Goal: Task Accomplishment & Management: Manage account settings

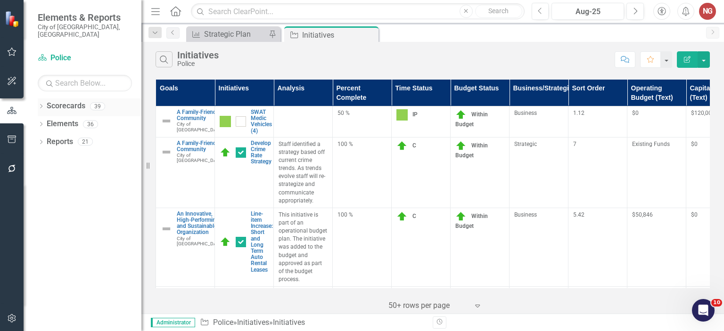
click at [41, 105] on icon "Dropdown" at bounding box center [41, 107] width 7 height 5
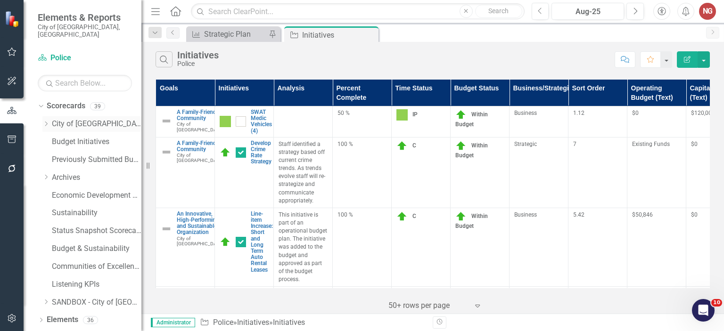
click at [47, 121] on icon "Dropdown" at bounding box center [45, 124] width 7 height 6
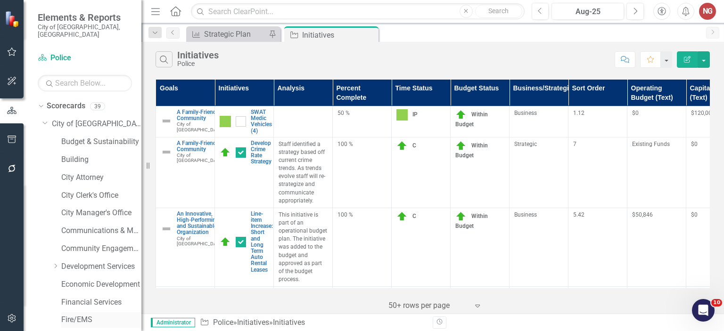
click at [81, 315] on link "Fire/EMS" at bounding box center [101, 320] width 80 height 11
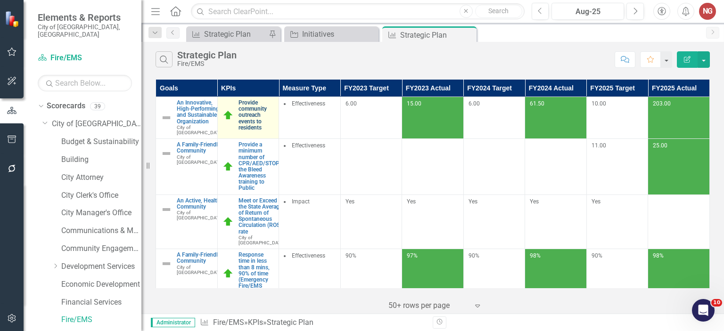
click at [253, 115] on link "Provide community outreach events to residents" at bounding box center [256, 115] width 36 height 31
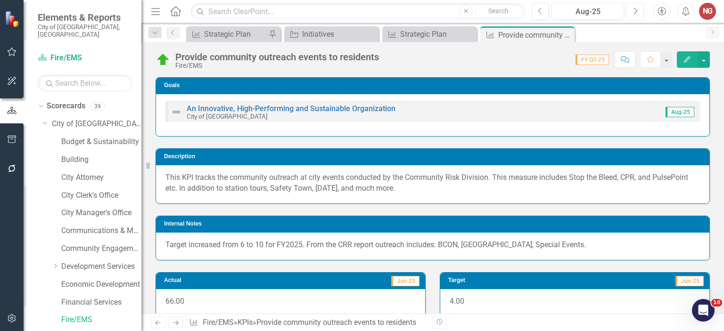
click at [631, 15] on button "Next" at bounding box center [634, 11] width 17 height 17
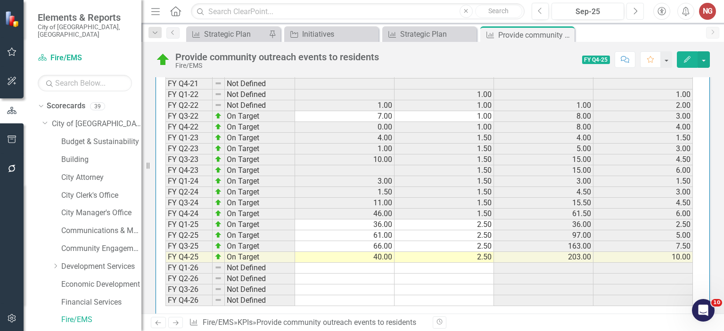
scroll to position [858, 0]
click at [301, 165] on td at bounding box center [344, 170] width 99 height 11
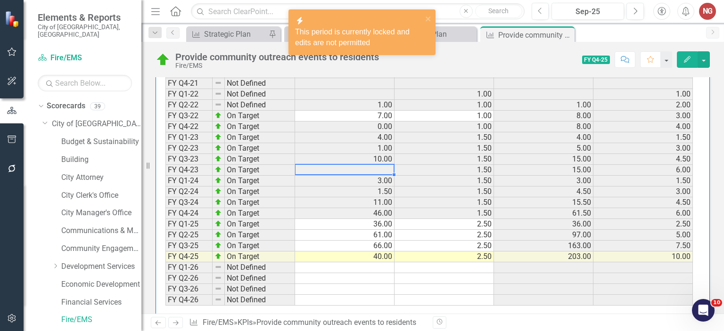
click at [359, 305] on div "Period Status Actual Target FYTD Actual FYTD Target FY Q1-21 Not Defined FY Q2-…" at bounding box center [432, 173] width 553 height 293
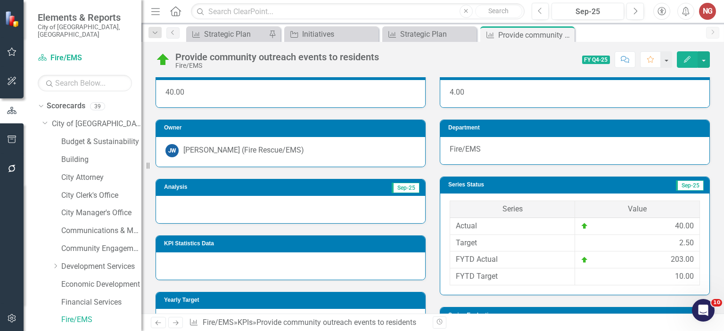
scroll to position [216, 0]
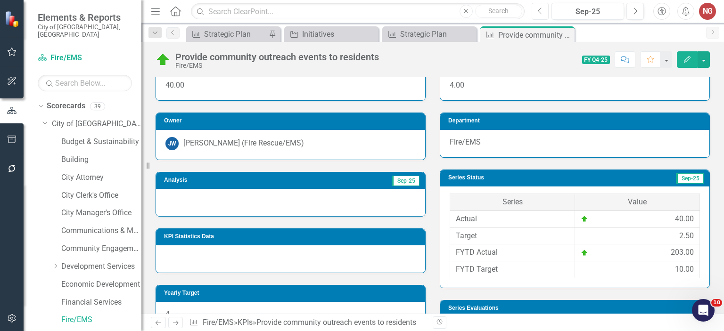
click at [540, 12] on icon "Previous" at bounding box center [540, 11] width 5 height 8
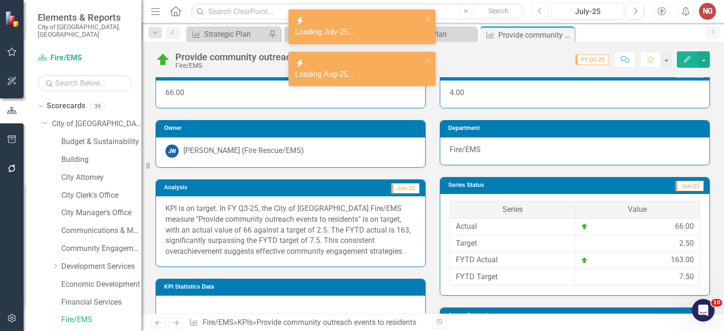
scroll to position [209, 0]
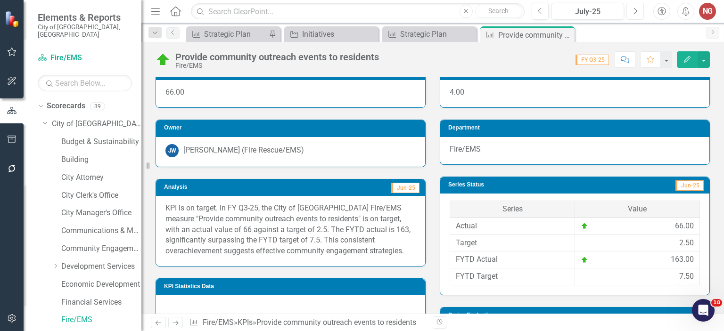
click at [638, 11] on button "Next" at bounding box center [634, 11] width 17 height 17
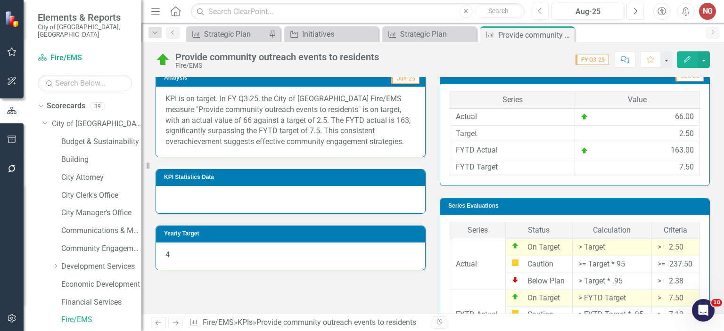
scroll to position [320, 0]
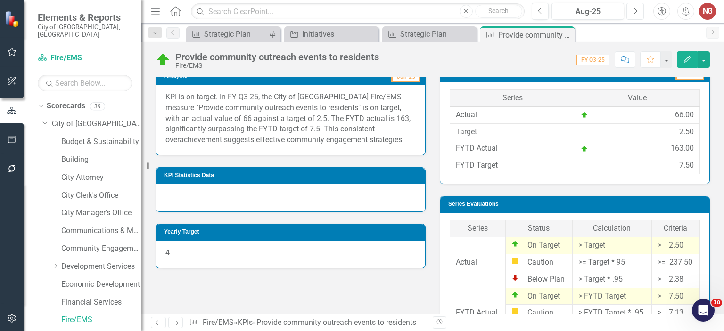
click at [637, 15] on button "Next" at bounding box center [634, 11] width 17 height 17
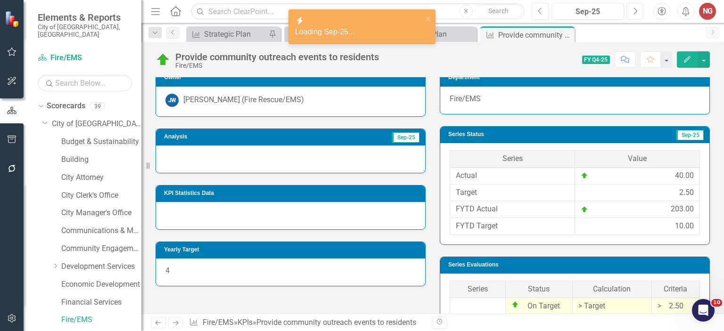
scroll to position [260, 0]
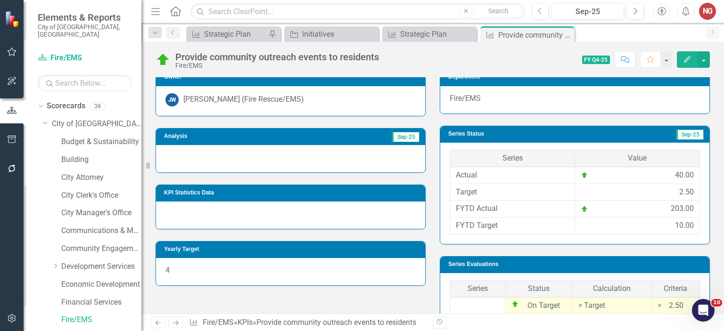
click at [270, 160] on div at bounding box center [290, 158] width 269 height 27
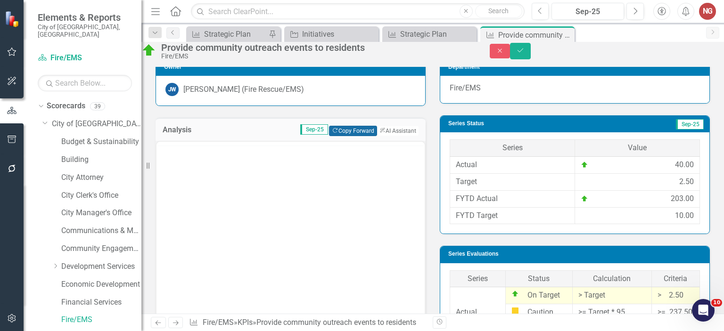
click at [355, 136] on button "Copy Forward Copy Forward" at bounding box center [353, 131] width 48 height 10
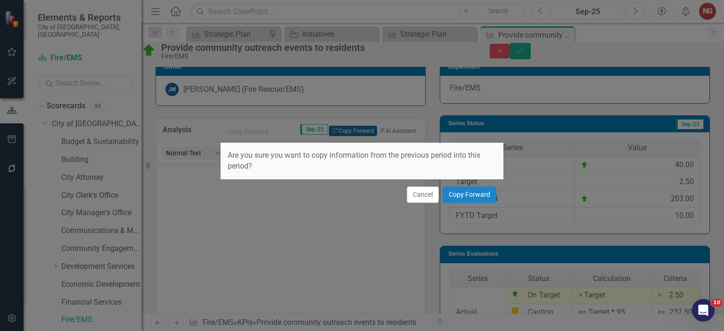
scroll to position [0, 0]
click at [457, 205] on div "Cancel Copy Forward" at bounding box center [361, 194] width 283 height 31
click at [459, 198] on button "Copy Forward" at bounding box center [469, 195] width 54 height 16
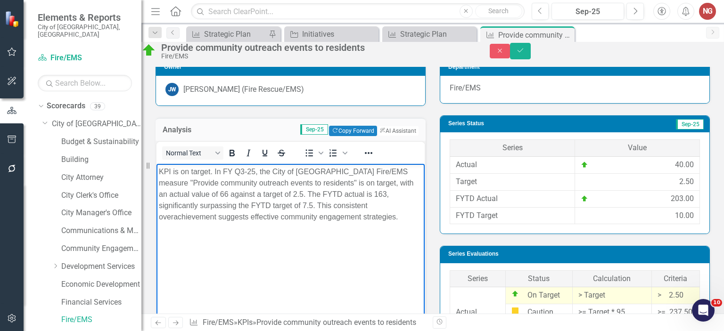
click at [241, 172] on p "KPI is on target. In FY Q3-25, the City of [GEOGRAPHIC_DATA] Fire/EMS measure "…" at bounding box center [290, 194] width 263 height 57
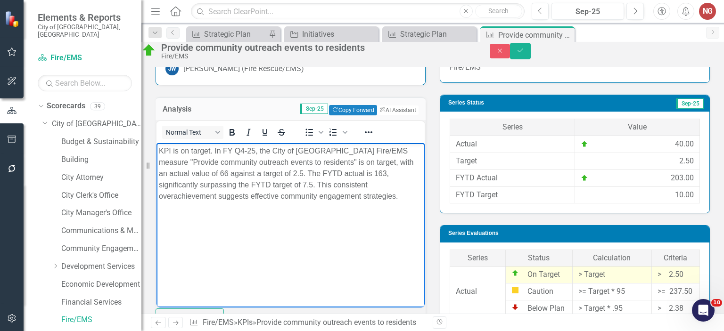
scroll to position [282, 0]
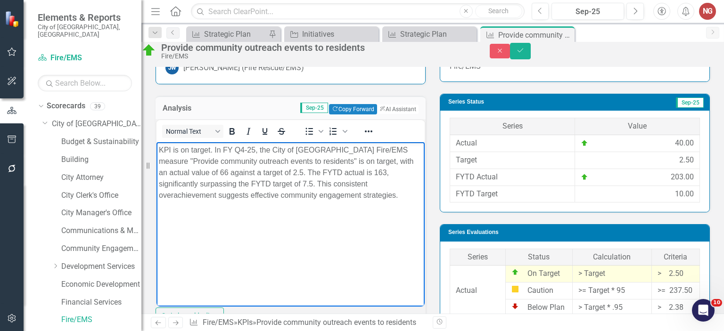
click at [245, 170] on p "KPI is on target. In FY Q4-25, the City of [GEOGRAPHIC_DATA] Fire/EMS measure "…" at bounding box center [290, 172] width 263 height 57
click at [319, 173] on p "KPI is on target. In FY Q4-25, the City of [GEOGRAPHIC_DATA] Fire/EMS measure "…" at bounding box center [290, 172] width 263 height 57
drag, startPoint x: 321, startPoint y: 172, endPoint x: 246, endPoint y: 174, distance: 74.9
click at [246, 174] on p "KPI is on target. In FY Q4-25, the City of [GEOGRAPHIC_DATA] Fire/EMS measure "…" at bounding box center [290, 172] width 263 height 57
click at [325, 170] on p "KPI is on target. In FY Q4-25, the City of [GEOGRAPHIC_DATA] Fire/EMS measure "…" at bounding box center [290, 172] width 263 height 57
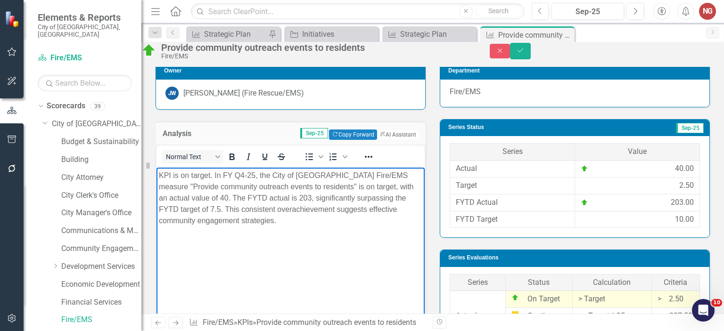
scroll to position [258, 0]
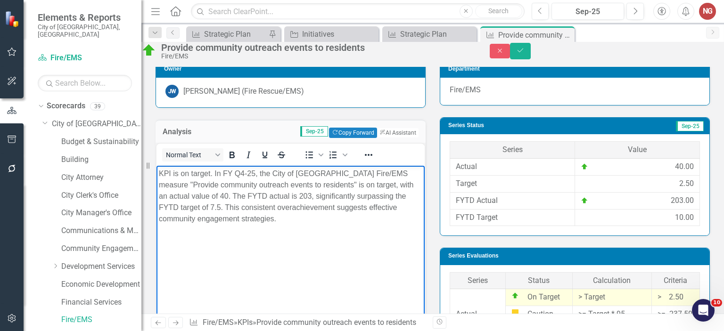
click at [271, 206] on p "KPI is on target. In FY Q4-25, the City of [GEOGRAPHIC_DATA] Fire/EMS measure "…" at bounding box center [290, 196] width 263 height 57
click at [531, 59] on button "Save" at bounding box center [520, 51] width 21 height 16
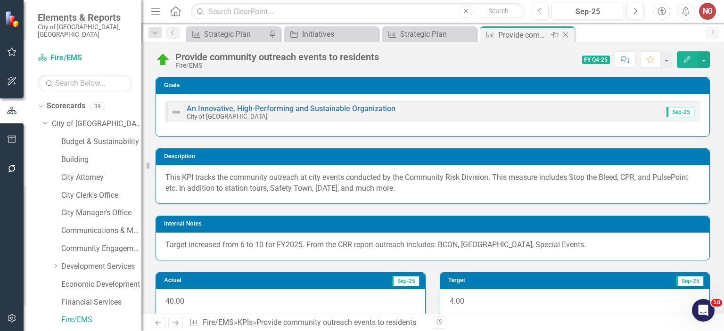
click at [563, 37] on icon "Close" at bounding box center [565, 35] width 9 height 8
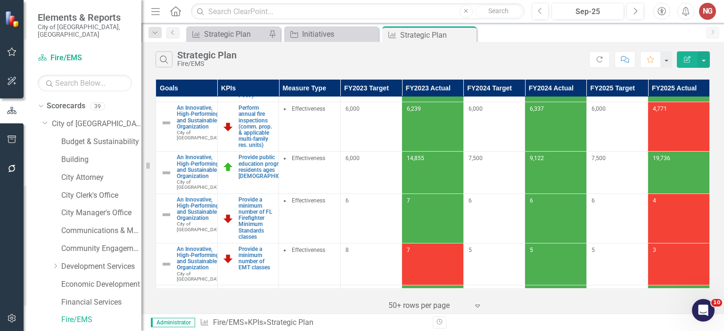
scroll to position [302, 0]
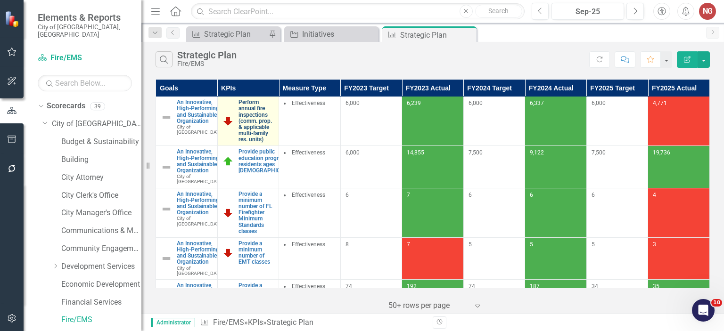
click at [247, 143] on link "Perform annual fire inspections (comm. prop. & applicable multi-family res. uni…" at bounding box center [256, 120] width 36 height 43
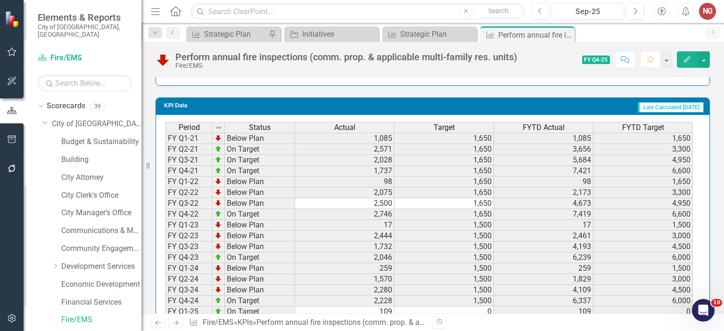
scroll to position [870, 0]
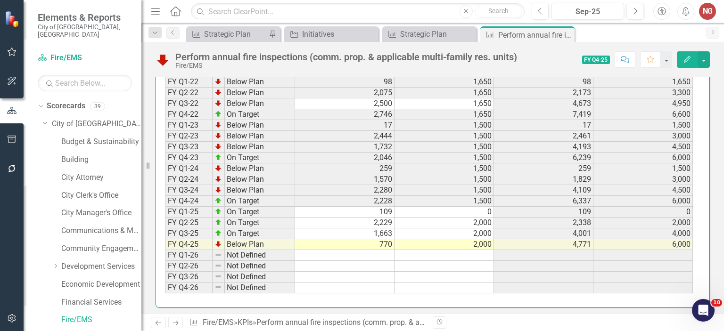
click at [376, 242] on td "770" at bounding box center [344, 244] width 99 height 11
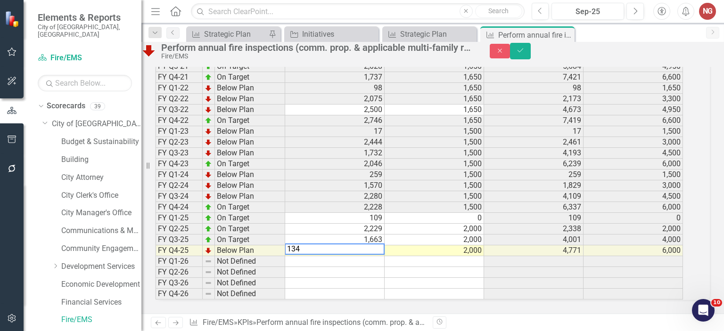
type textarea "1342"
click at [524, 54] on icon "Save" at bounding box center [520, 50] width 8 height 7
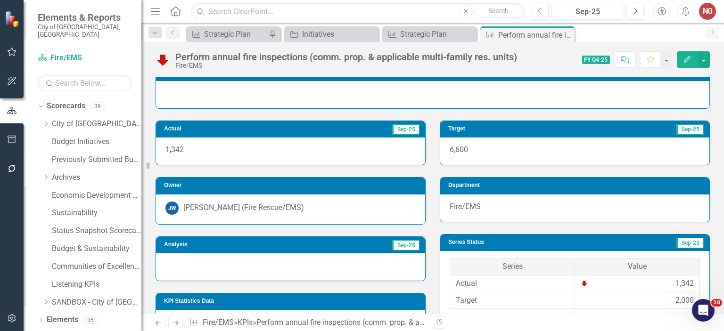
scroll to position [154, 0]
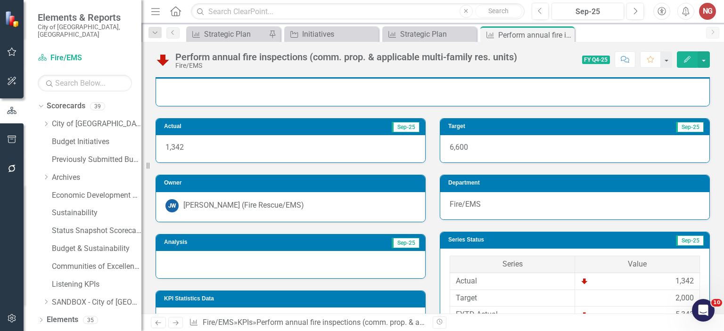
click at [236, 267] on div at bounding box center [290, 264] width 269 height 27
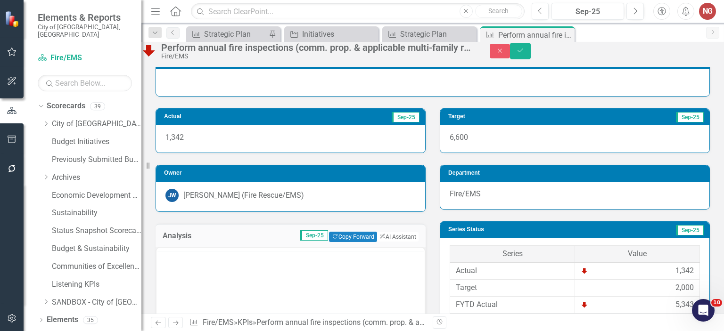
scroll to position [0, 0]
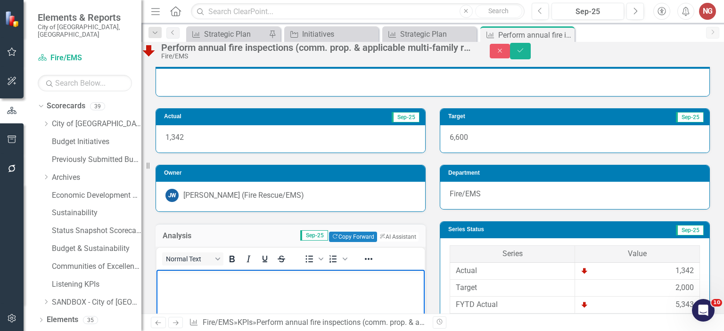
click at [228, 279] on p "Rich Text Area. Press ALT-0 for help." at bounding box center [290, 277] width 263 height 11
click at [394, 242] on button "ClearPoint AI AI Assistant" at bounding box center [397, 237] width 42 height 10
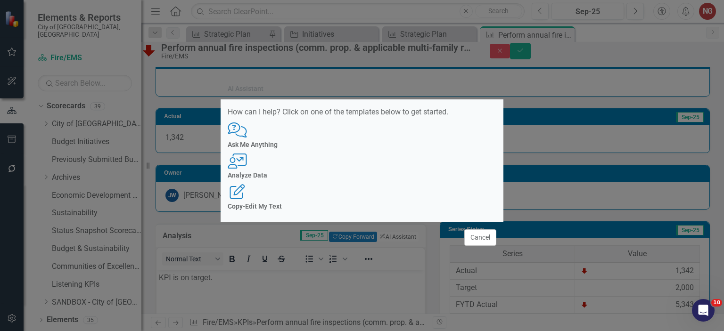
click at [330, 158] on div "Comments with Question [PERSON_NAME] Ask Me Anything User with Chart Analyze Da…" at bounding box center [362, 166] width 269 height 88
click at [246, 163] on icon at bounding box center [237, 161] width 19 height 15
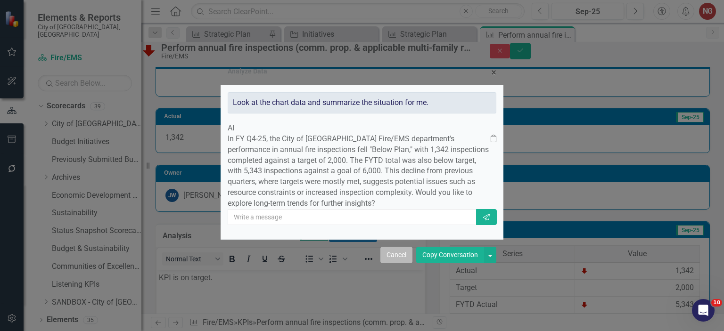
click at [398, 263] on button "Cancel" at bounding box center [396, 255] width 32 height 16
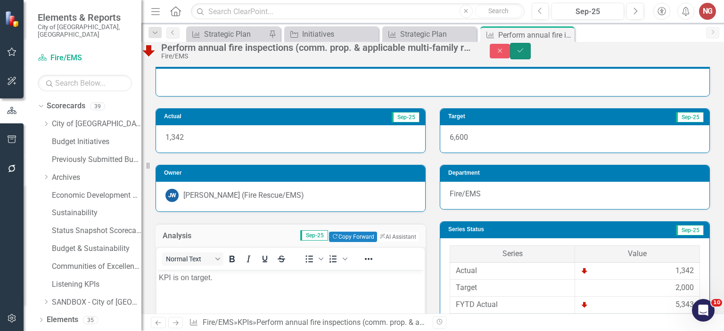
click at [531, 50] on button "Save" at bounding box center [520, 51] width 21 height 16
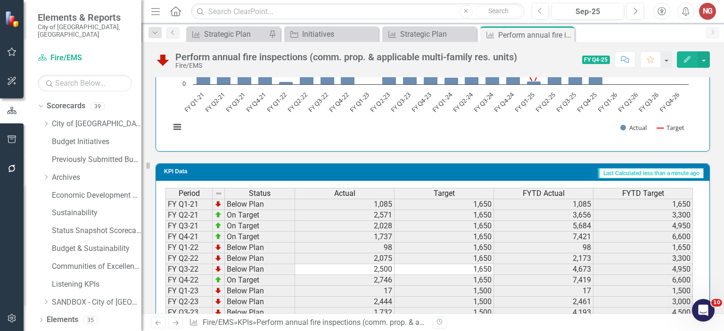
scroll to position [870, 0]
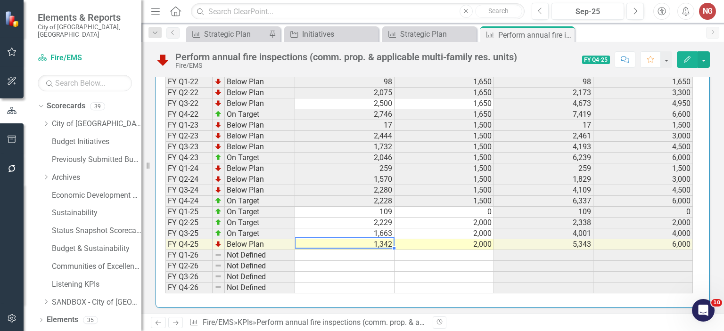
click at [384, 243] on td "1,342" at bounding box center [344, 244] width 99 height 11
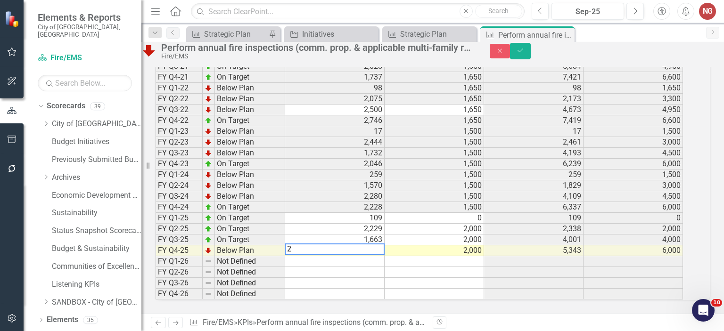
scroll to position [876, 0]
type textarea "2112"
click at [531, 57] on button "Save" at bounding box center [520, 51] width 21 height 16
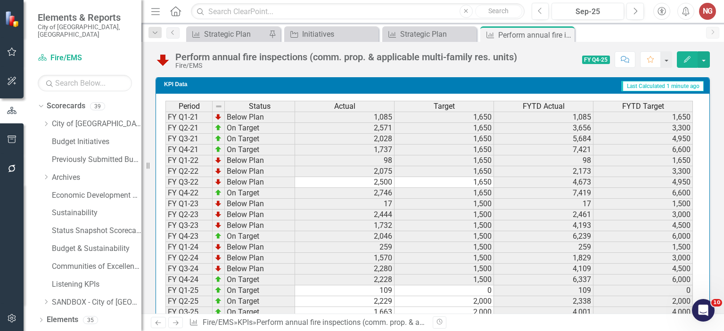
scroll to position [870, 0]
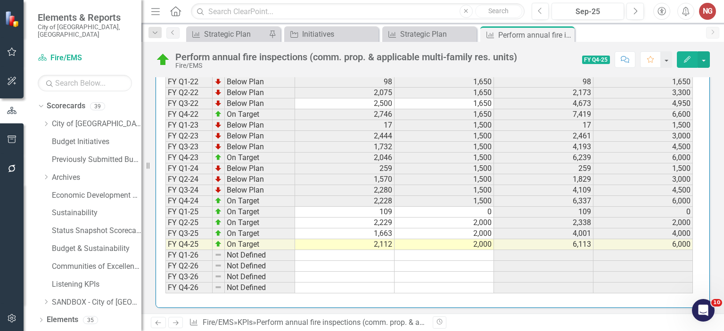
click at [366, 265] on td at bounding box center [344, 266] width 99 height 11
click at [376, 239] on td "2,112" at bounding box center [344, 244] width 99 height 11
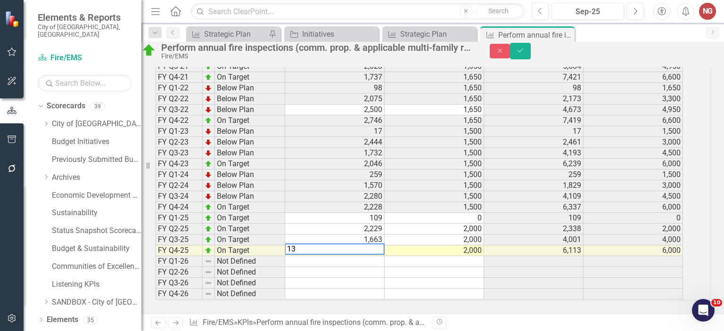
scroll to position [876, 0]
type textarea "1334"
click at [524, 54] on icon "Save" at bounding box center [520, 50] width 8 height 7
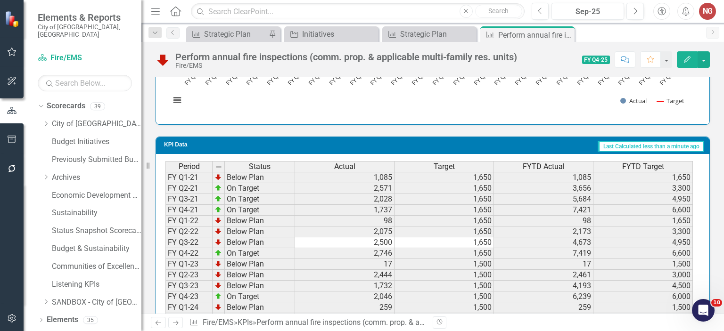
scroll to position [870, 0]
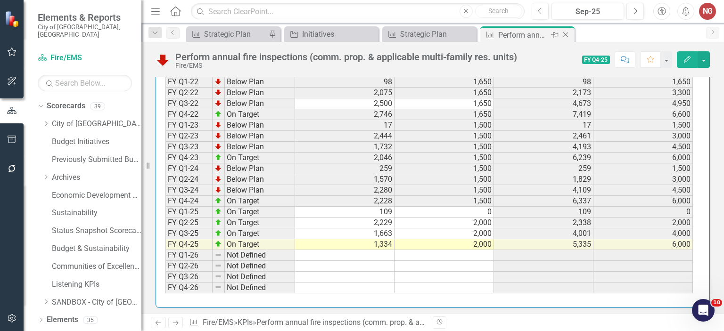
click at [564, 35] on icon "Close" at bounding box center [565, 35] width 9 height 8
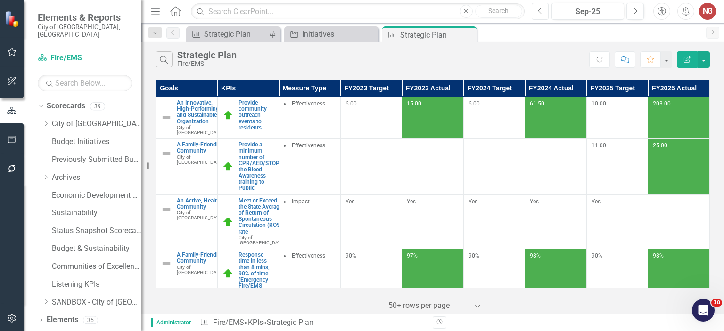
click at [540, 11] on icon "Previous" at bounding box center [540, 11] width 5 height 8
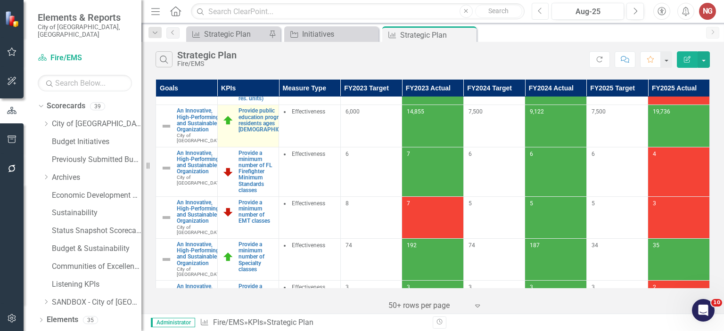
scroll to position [237, 0]
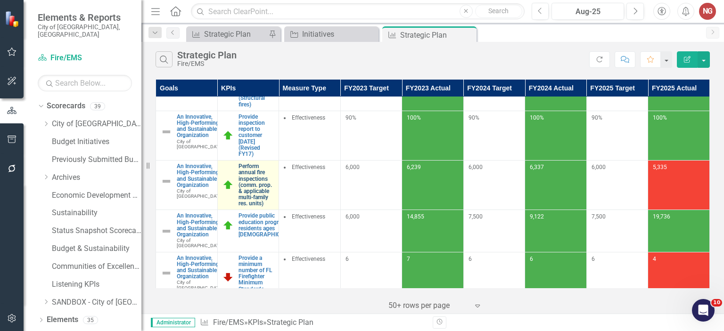
click at [249, 207] on link "Perform annual fire inspections (comm. prop. & applicable multi-family res. uni…" at bounding box center [256, 184] width 36 height 43
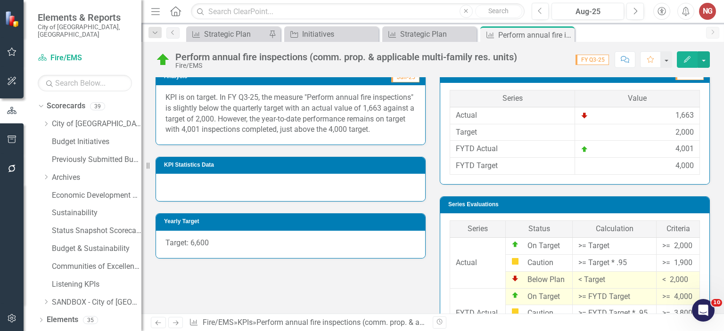
scroll to position [264, 0]
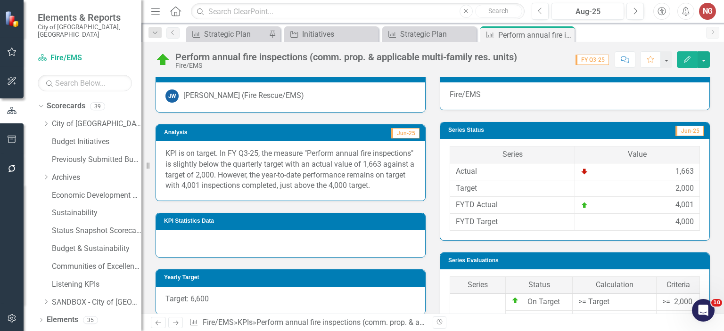
click at [281, 179] on p "KPI is on target. In FY Q3-25, the measure "Perform annual fire inspections" is…" at bounding box center [290, 169] width 250 height 43
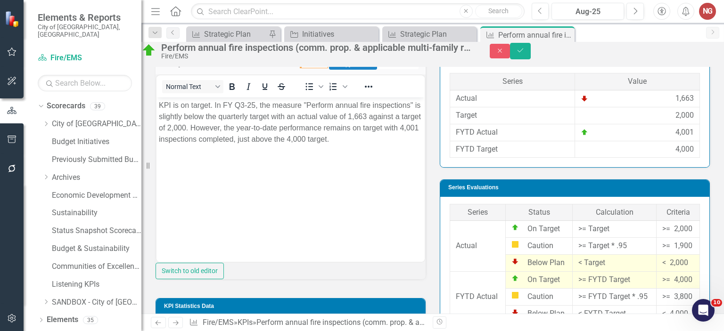
scroll to position [327, 0]
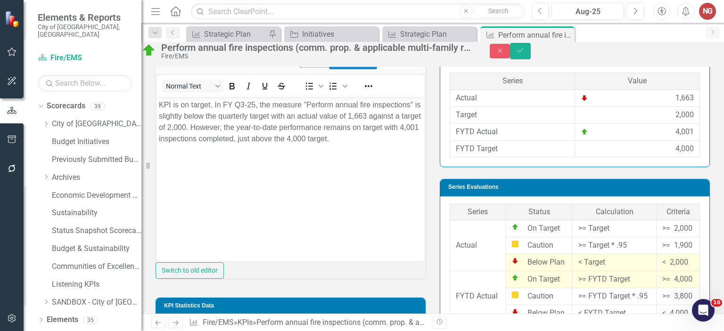
click at [246, 98] on body "KPI is on target. In FY Q3-25, the measure "Perform annual fire inspections" is…" at bounding box center [290, 167] width 268 height 141
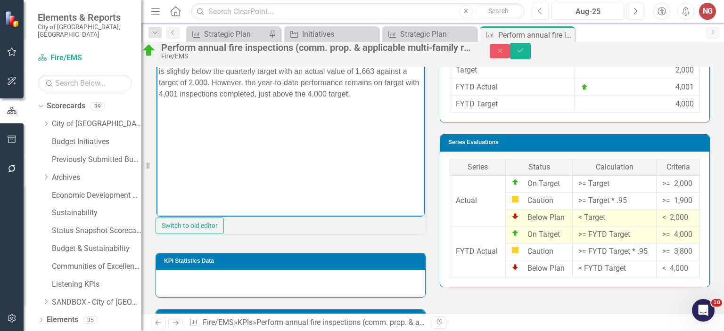
scroll to position [327, 0]
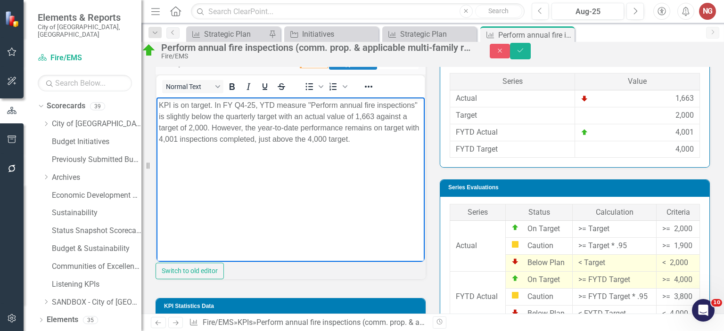
click at [176, 123] on p "KPI is on target. In FY Q4 -25, YTD measure "Perform annual fire inspections" i…" at bounding box center [290, 121] width 263 height 45
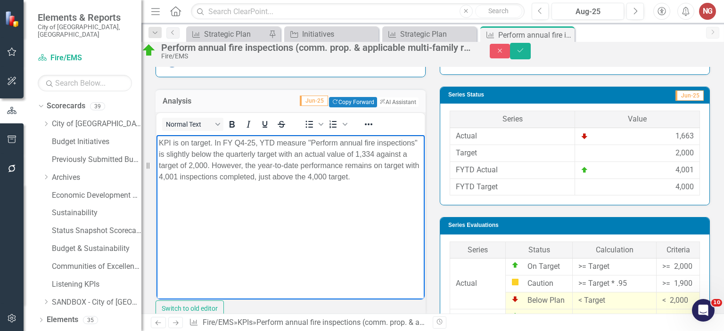
scroll to position [258, 0]
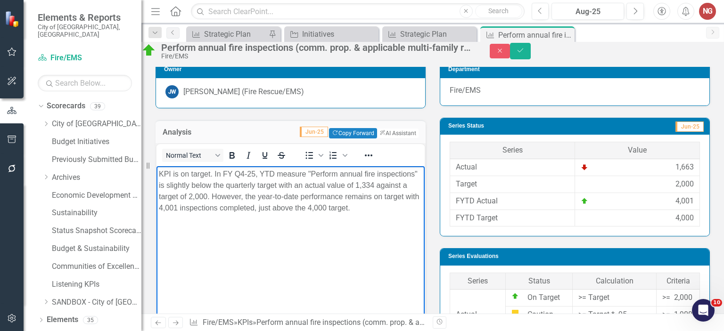
click at [188, 210] on p "KPI is on target. In FY Q4 -25, YTD measure "Perform annual fire inspections" i…" at bounding box center [290, 190] width 263 height 45
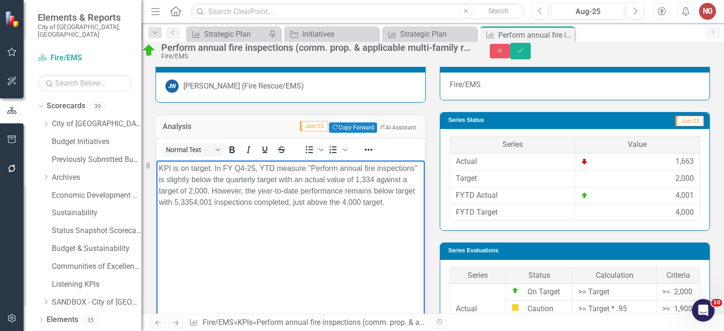
scroll to position [264, 0]
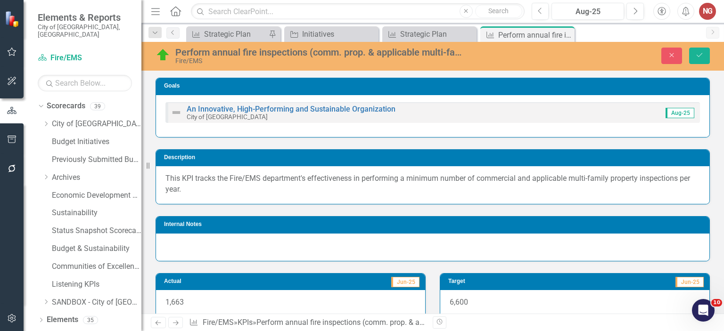
scroll to position [264, 0]
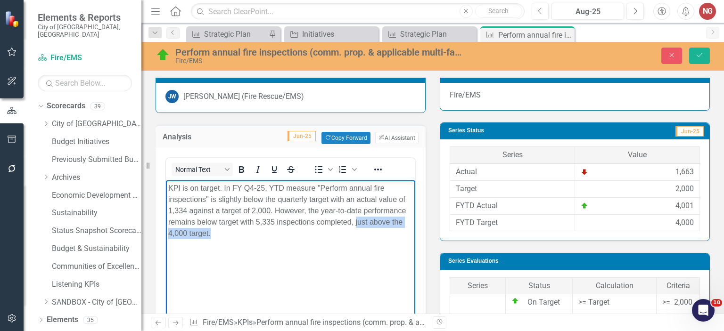
drag, startPoint x: 356, startPoint y: 225, endPoint x: 365, endPoint y: 228, distance: 10.0
click at [365, 228] on p "KPI is on target. In FY Q4 -25, YTD measure "Perform annual fire inspections" i…" at bounding box center [290, 211] width 245 height 57
click at [703, 58] on button "Save" at bounding box center [699, 56] width 21 height 16
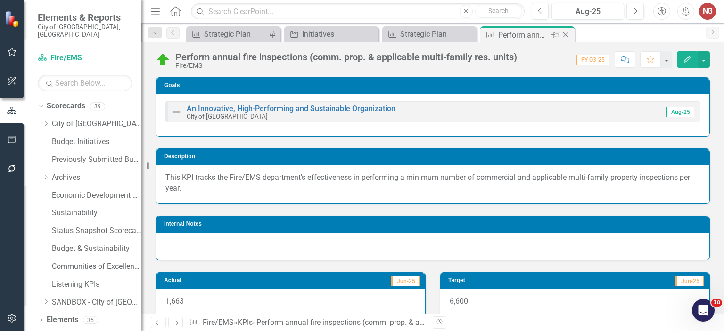
click at [569, 31] on icon "Close" at bounding box center [565, 35] width 9 height 8
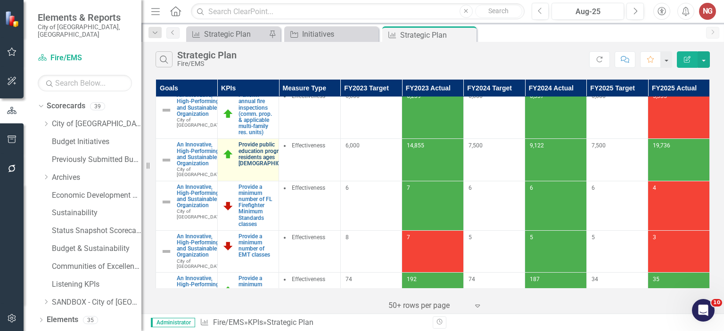
scroll to position [309, 0]
click at [250, 166] on link "Provide public education programs to residents ages [DEMOGRAPHIC_DATA]" at bounding box center [267, 153] width 59 height 25
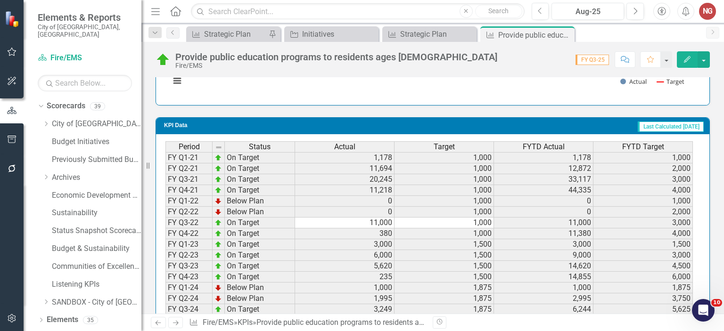
scroll to position [970, 0]
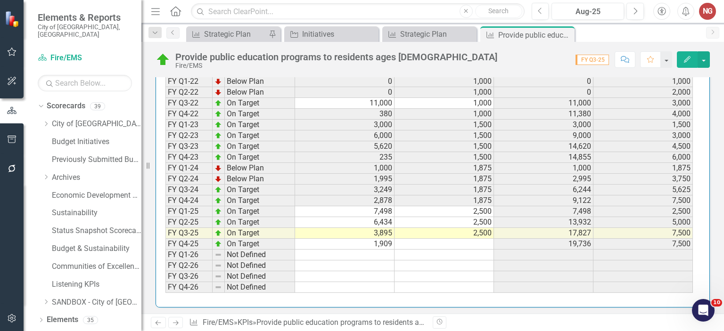
click at [165, 245] on div "Period Status Actual Target FYTD Actual FYTD Target FY Q1-21 On Target 1,178 1,…" at bounding box center [165, 157] width 0 height 271
click at [348, 239] on td "1,909" at bounding box center [344, 244] width 99 height 11
click at [651, 206] on td "2,500" at bounding box center [642, 211] width 99 height 11
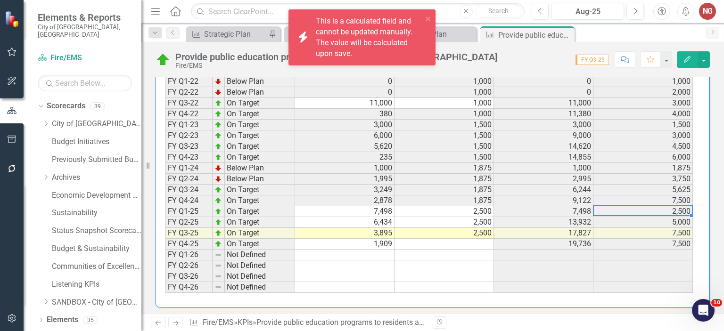
click at [165, 233] on div "Period Status Actual Target FYTD Actual FYTD Target FY Q1-21 On Target 1,178 1,…" at bounding box center [165, 157] width 0 height 271
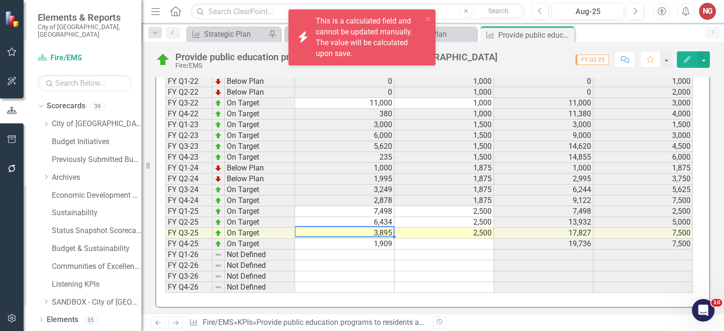
click at [378, 241] on td "1,909" at bounding box center [344, 244] width 99 height 11
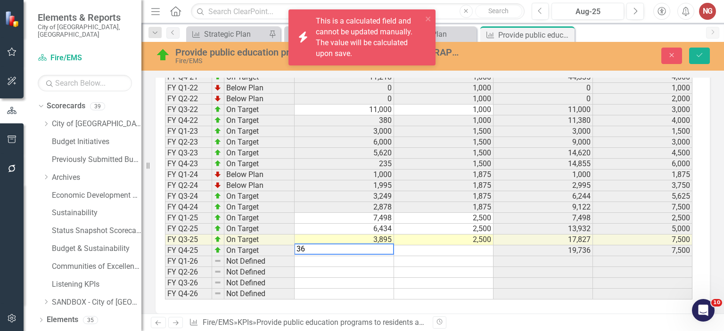
scroll to position [975, 0]
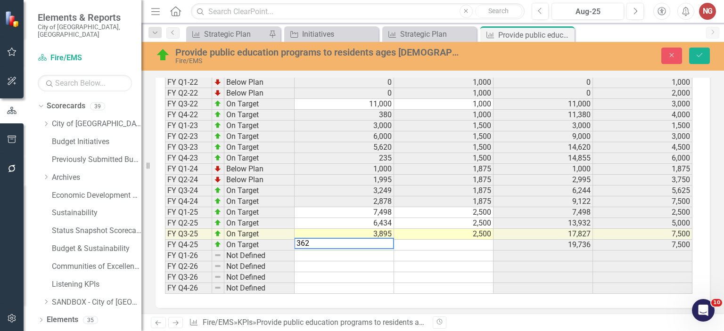
type textarea "3620"
click at [705, 57] on button "Save" at bounding box center [699, 56] width 21 height 16
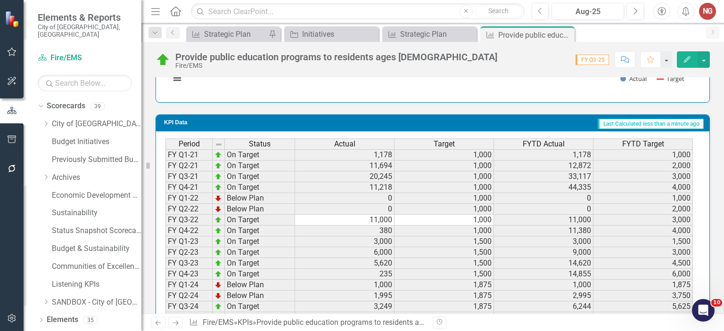
scroll to position [970, 0]
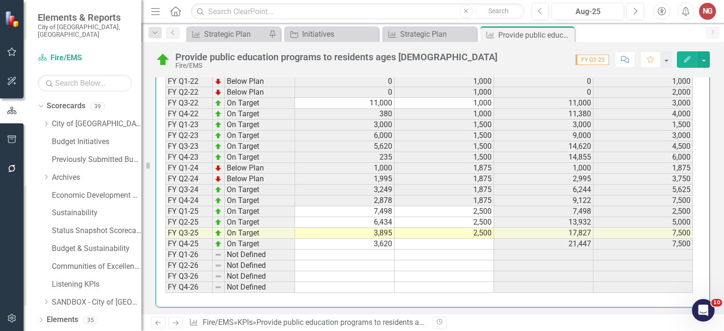
click at [486, 228] on td "2,500" at bounding box center [443, 233] width 99 height 11
click at [165, 236] on div "Period Status Actual Target FYTD Actual FYTD Target FY Q1-21 On Target 1,178 1,…" at bounding box center [165, 157] width 0 height 271
type textarea "2500"
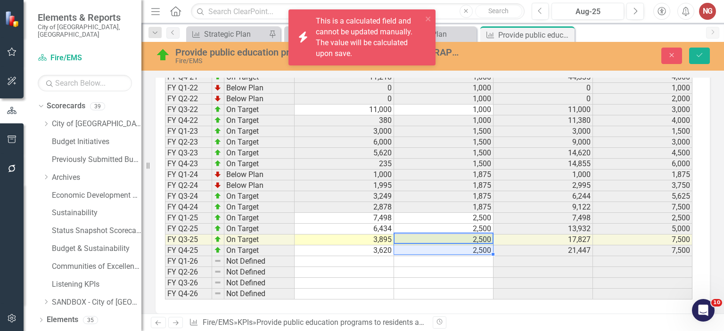
scroll to position [975, 0]
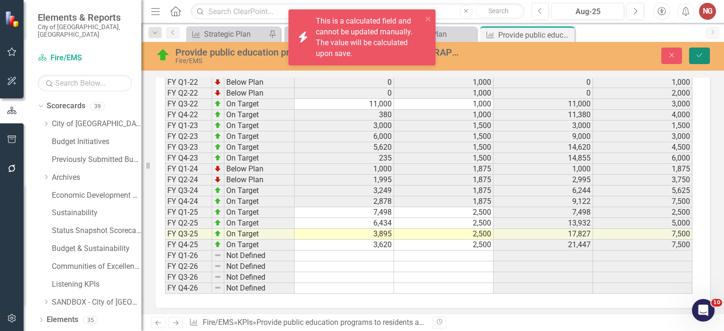
click at [693, 56] on button "Save" at bounding box center [699, 56] width 21 height 16
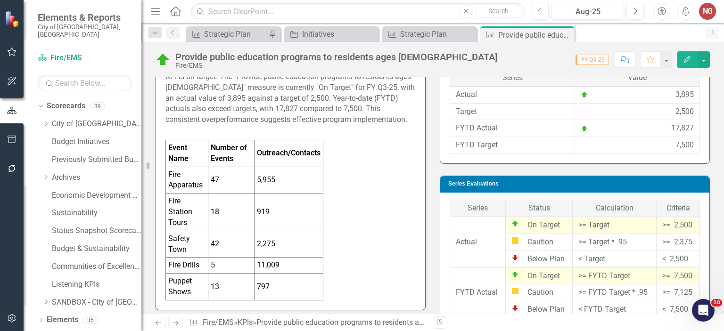
scroll to position [0, 0]
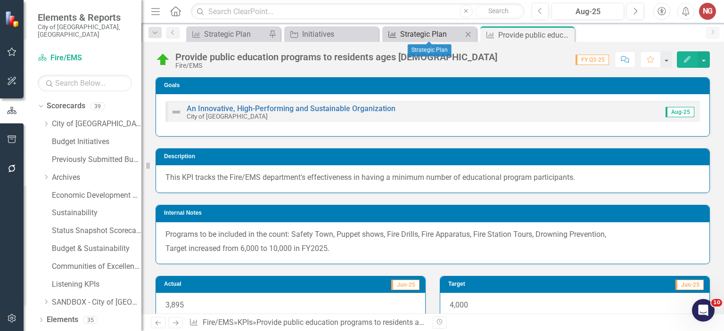
click at [429, 30] on div "Strategic Plan" at bounding box center [431, 34] width 62 height 12
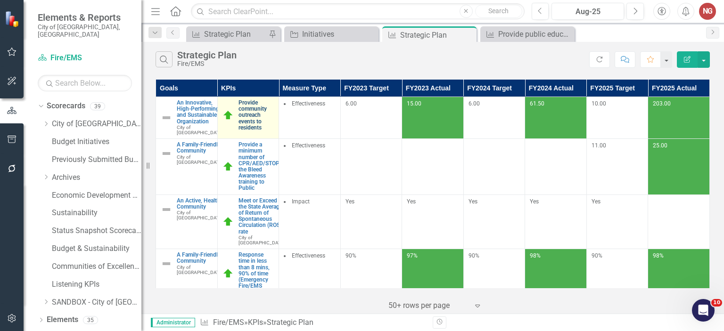
click at [252, 115] on link "Provide community outreach events to residents" at bounding box center [256, 115] width 36 height 31
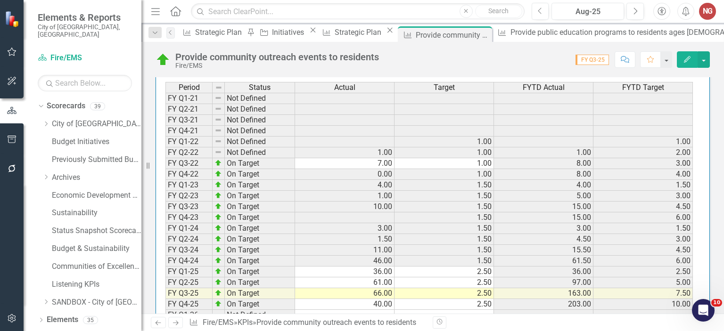
scroll to position [870, 0]
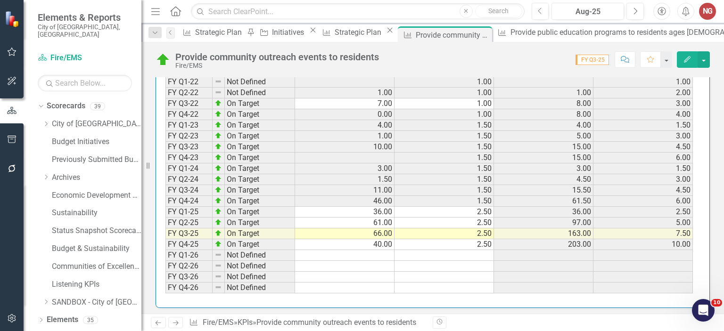
click at [366, 242] on td "40.00" at bounding box center [344, 244] width 99 height 11
